Goal: Navigation & Orientation: Find specific page/section

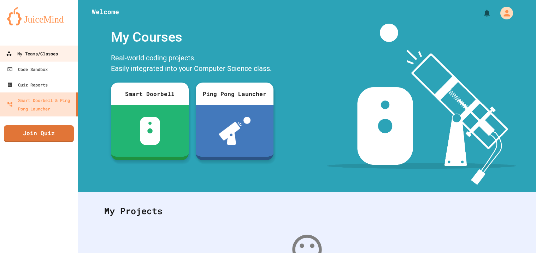
click at [38, 55] on div "My Teams/Classes" at bounding box center [32, 53] width 52 height 9
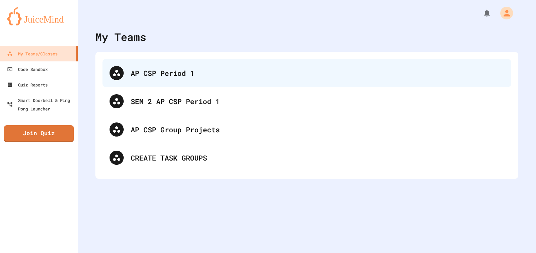
click at [153, 84] on div "AP CSP Period 1" at bounding box center [306, 73] width 409 height 28
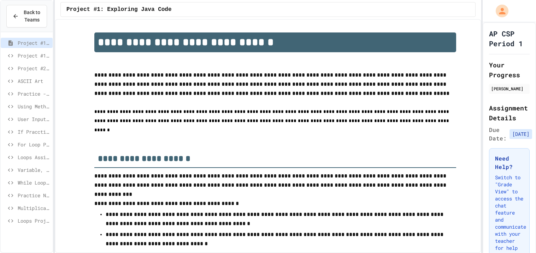
click at [33, 116] on span "User Input, Variables & Operators" at bounding box center [34, 118] width 32 height 7
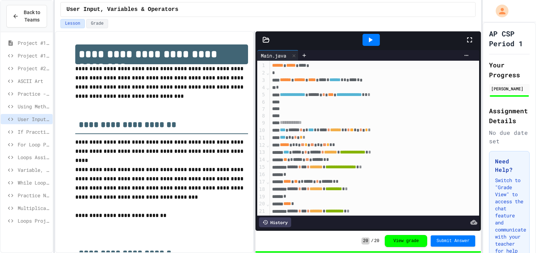
click at [43, 132] on span "If Pracctice" at bounding box center [34, 131] width 32 height 7
